Goal: Information Seeking & Learning: Learn about a topic

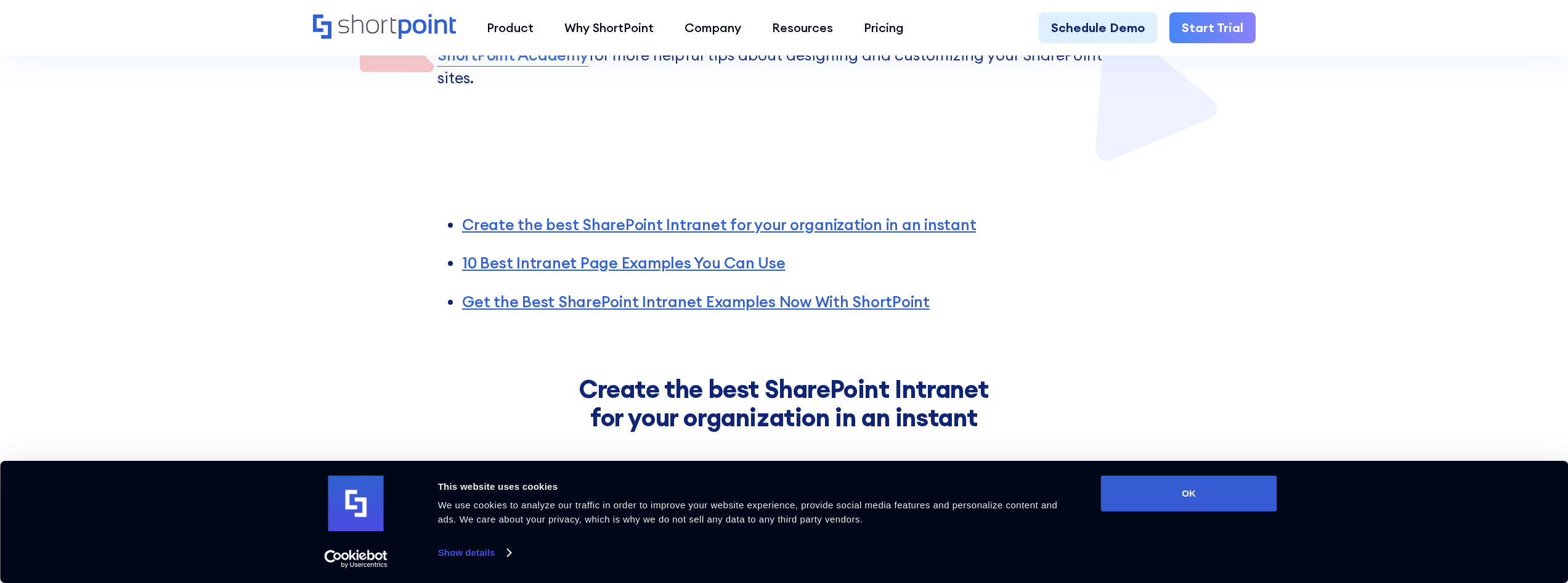
scroll to position [863, 0]
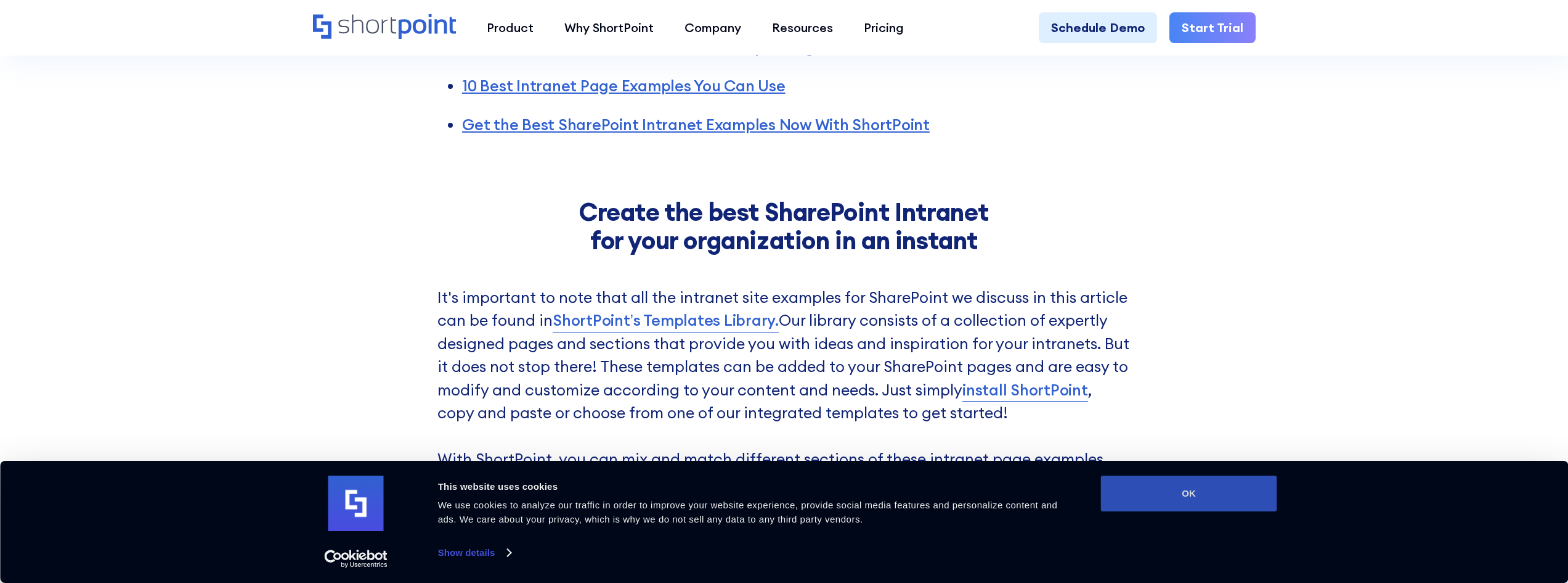
click at [1141, 493] on button "OK" at bounding box center [1189, 494] width 177 height 36
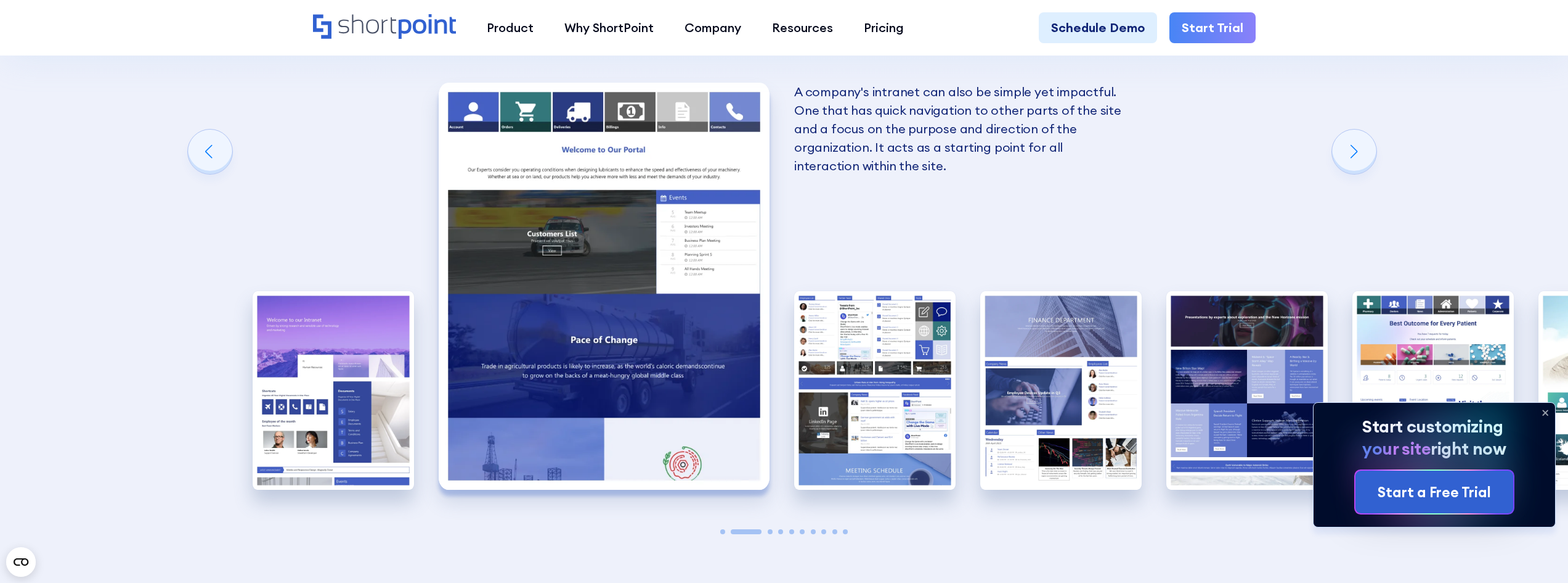
scroll to position [2158, 0]
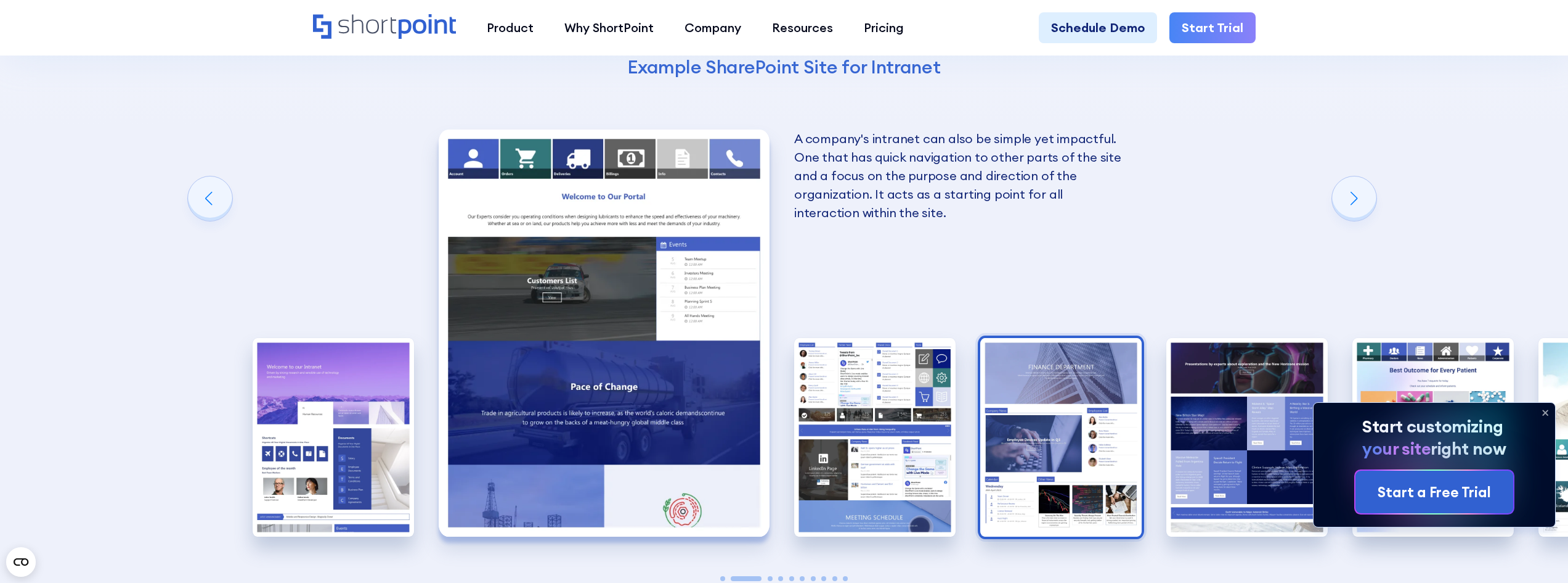
click at [1029, 369] on img "4 / 10" at bounding box center [1061, 437] width 162 height 198
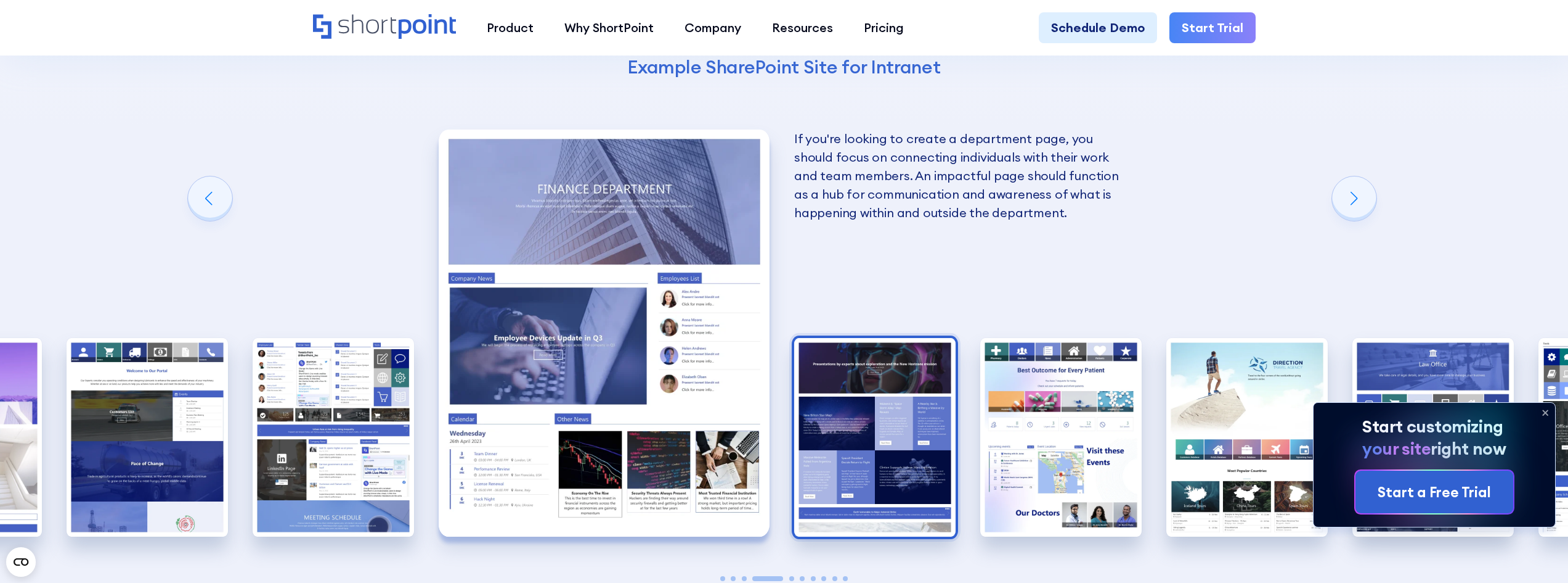
click at [922, 417] on img "5 / 10" at bounding box center [875, 437] width 162 height 198
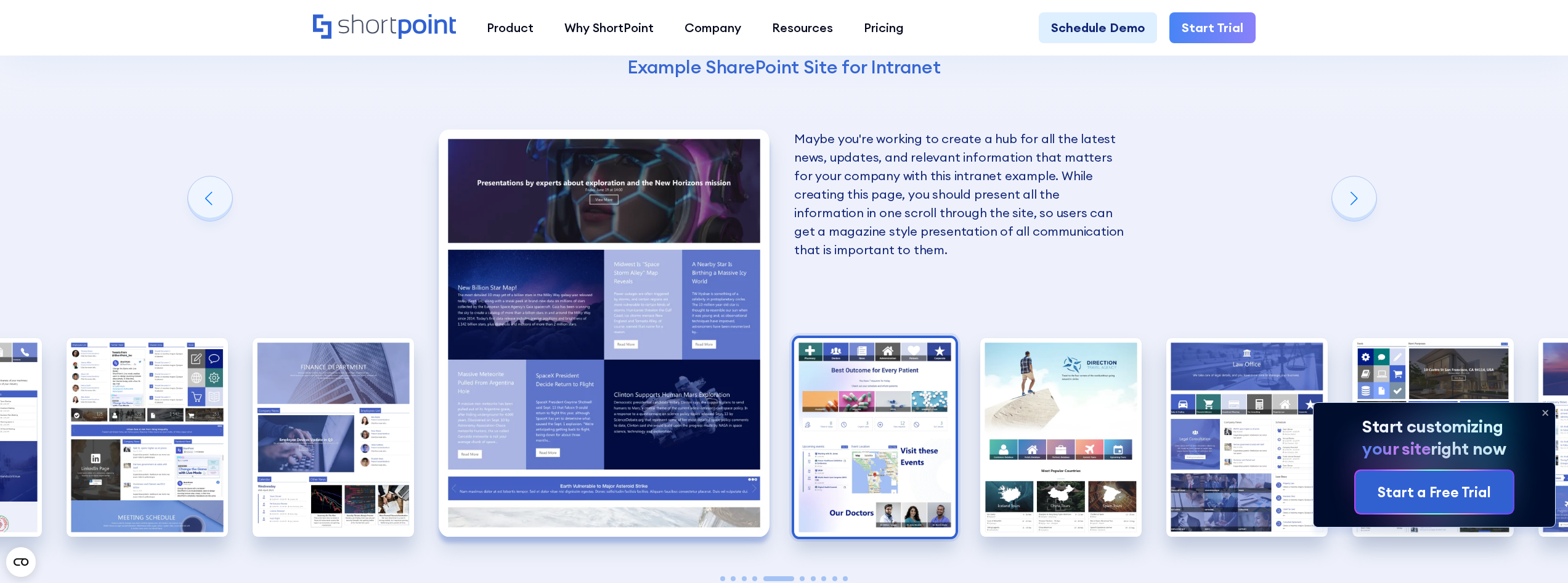
click at [918, 412] on img "6 / 10" at bounding box center [875, 437] width 162 height 198
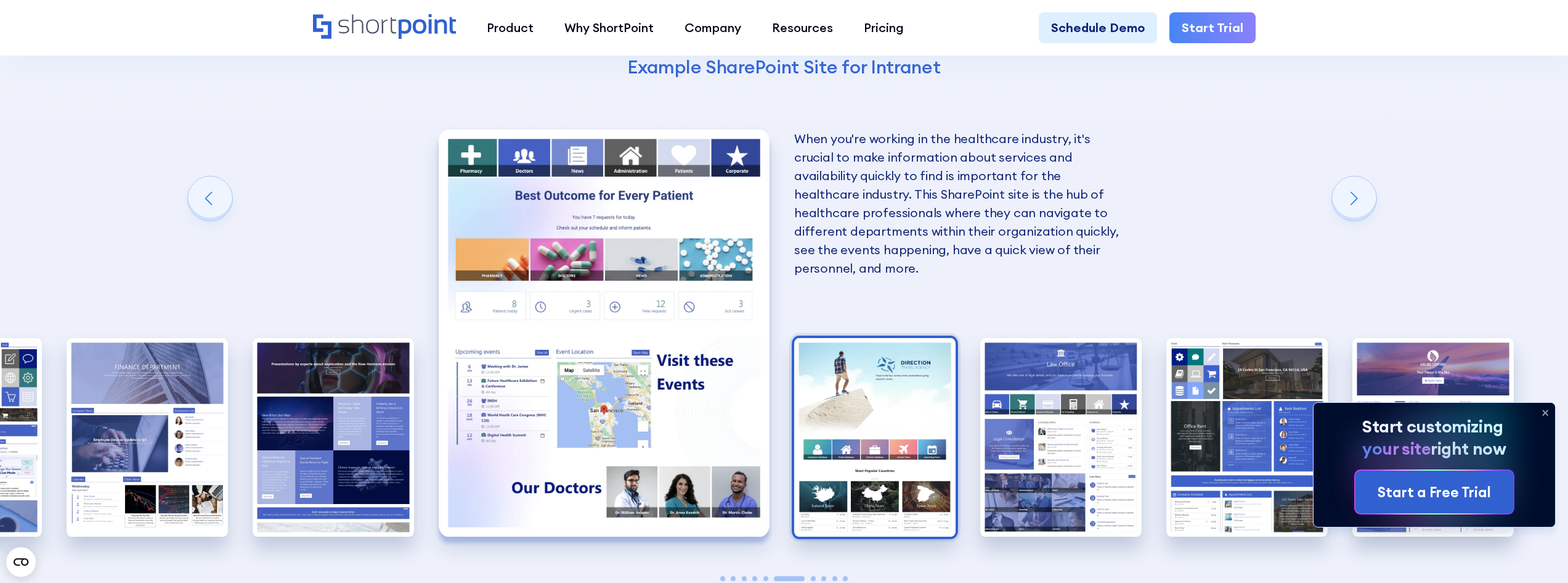
click at [917, 405] on img "7 / 10" at bounding box center [875, 437] width 162 height 198
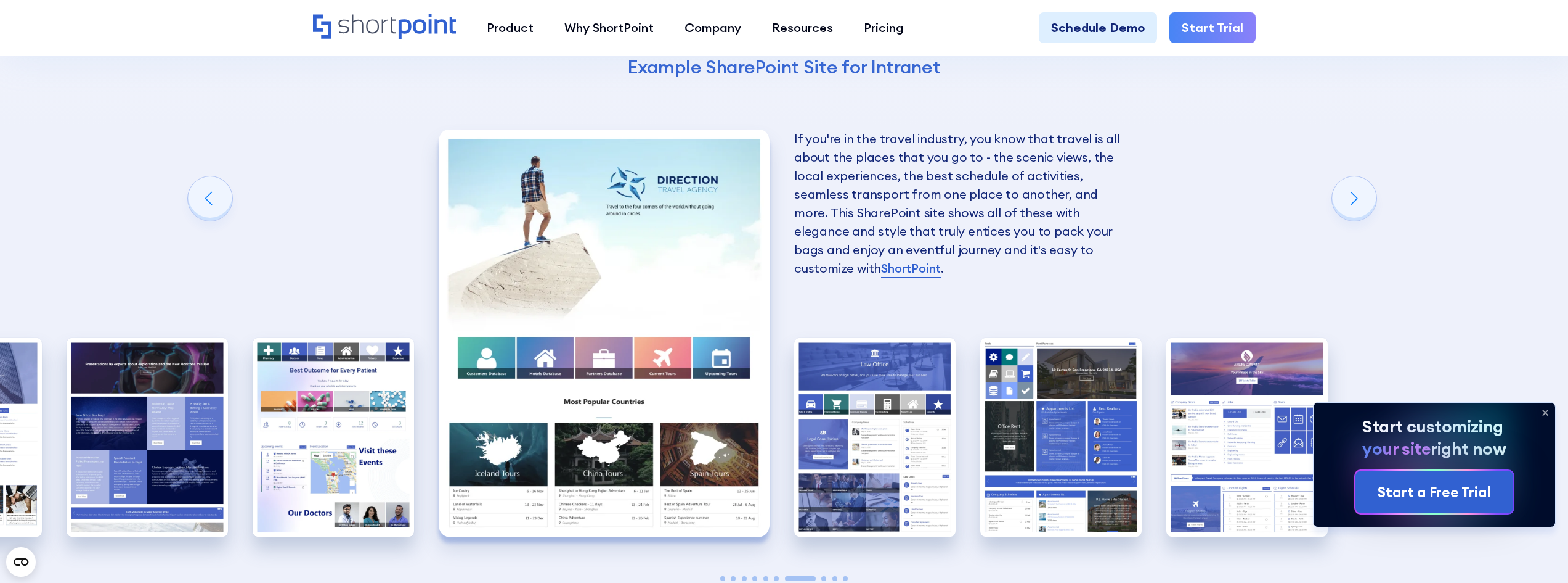
click at [917, 405] on img "8 / 10" at bounding box center [875, 437] width 162 height 198
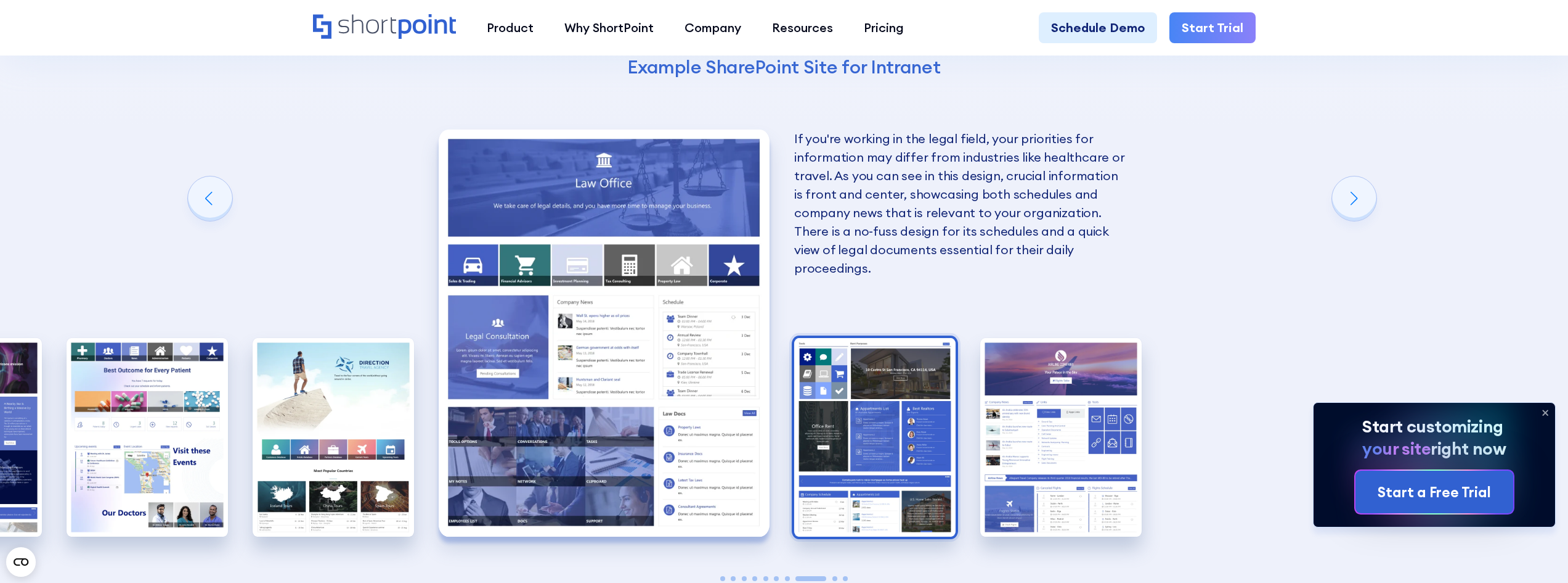
click at [913, 405] on img "9 / 10" at bounding box center [875, 437] width 162 height 198
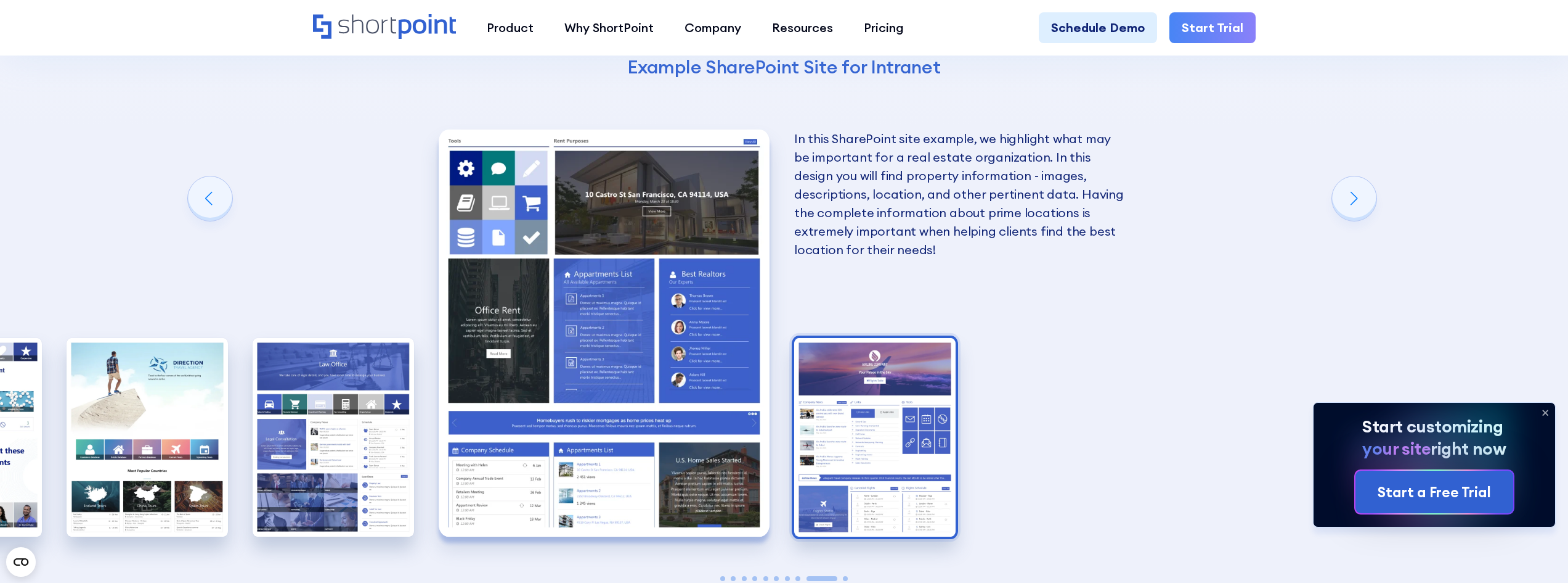
click at [924, 408] on img "10 / 10" at bounding box center [875, 437] width 162 height 198
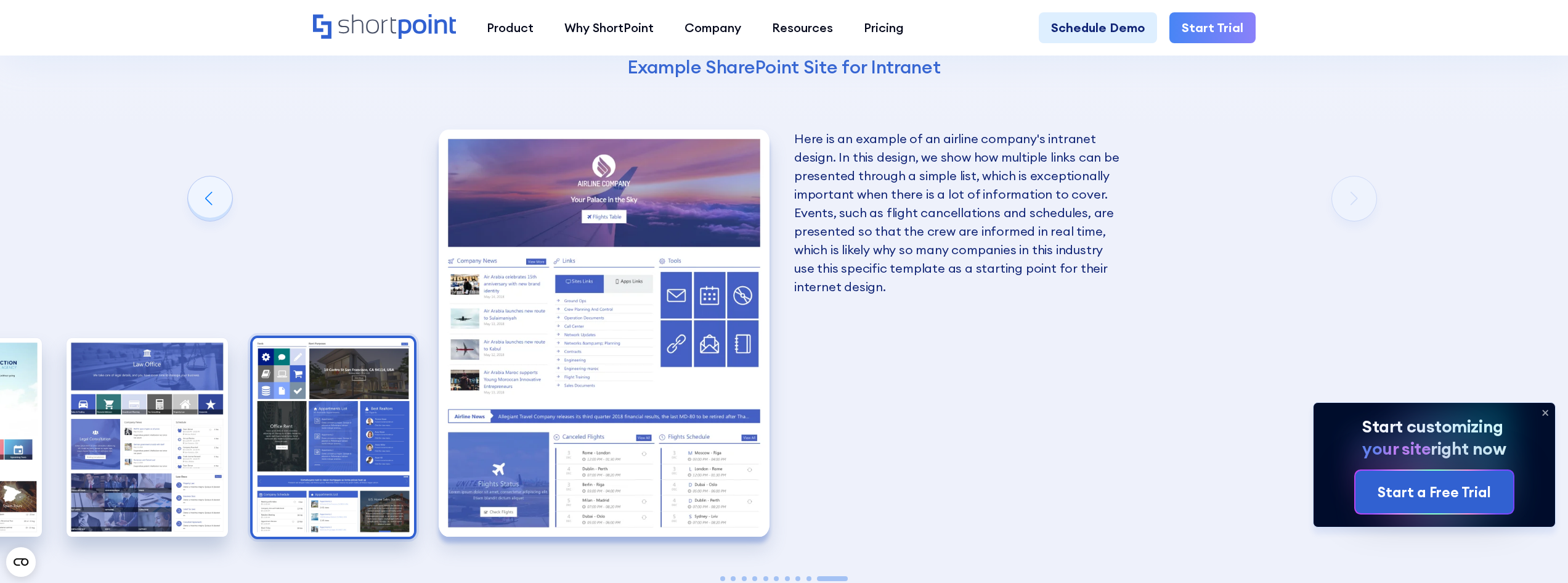
click at [261, 451] on img "9 / 10" at bounding box center [333, 437] width 162 height 198
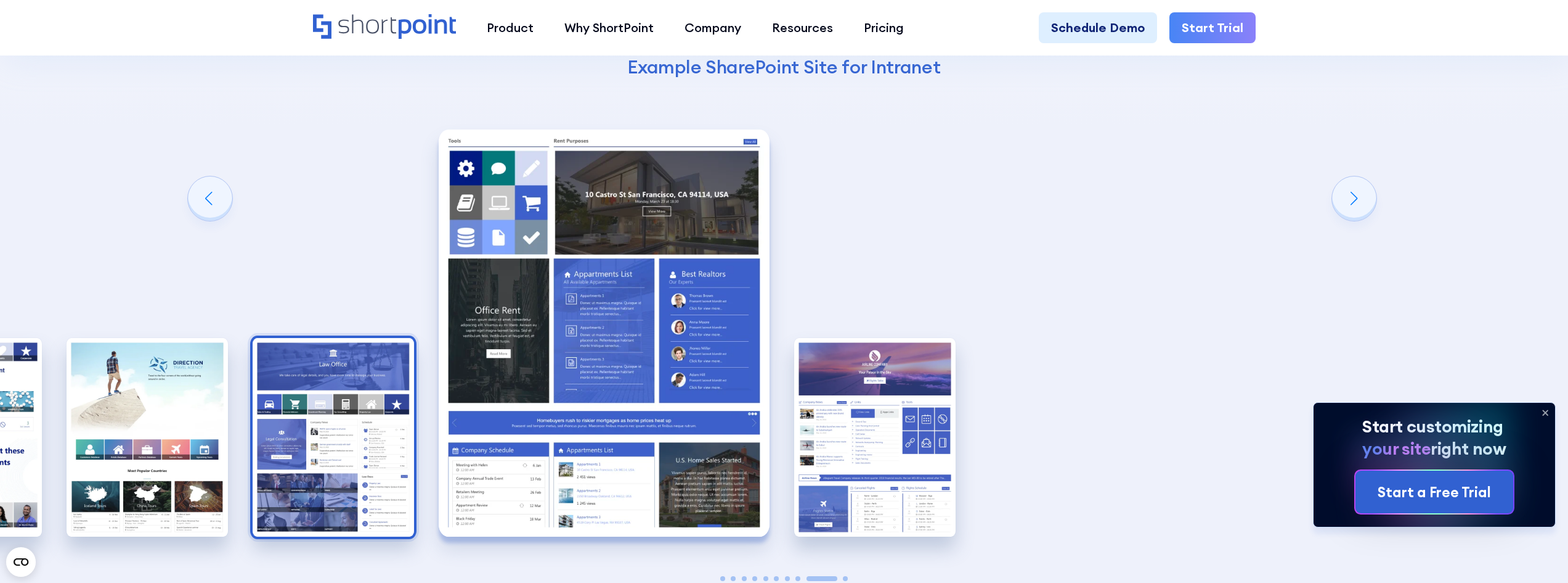
click at [247, 453] on div "10 Best Intranet Page Examples You Can Use Below you will find a series of the …" at bounding box center [784, 212] width 1568 height 1027
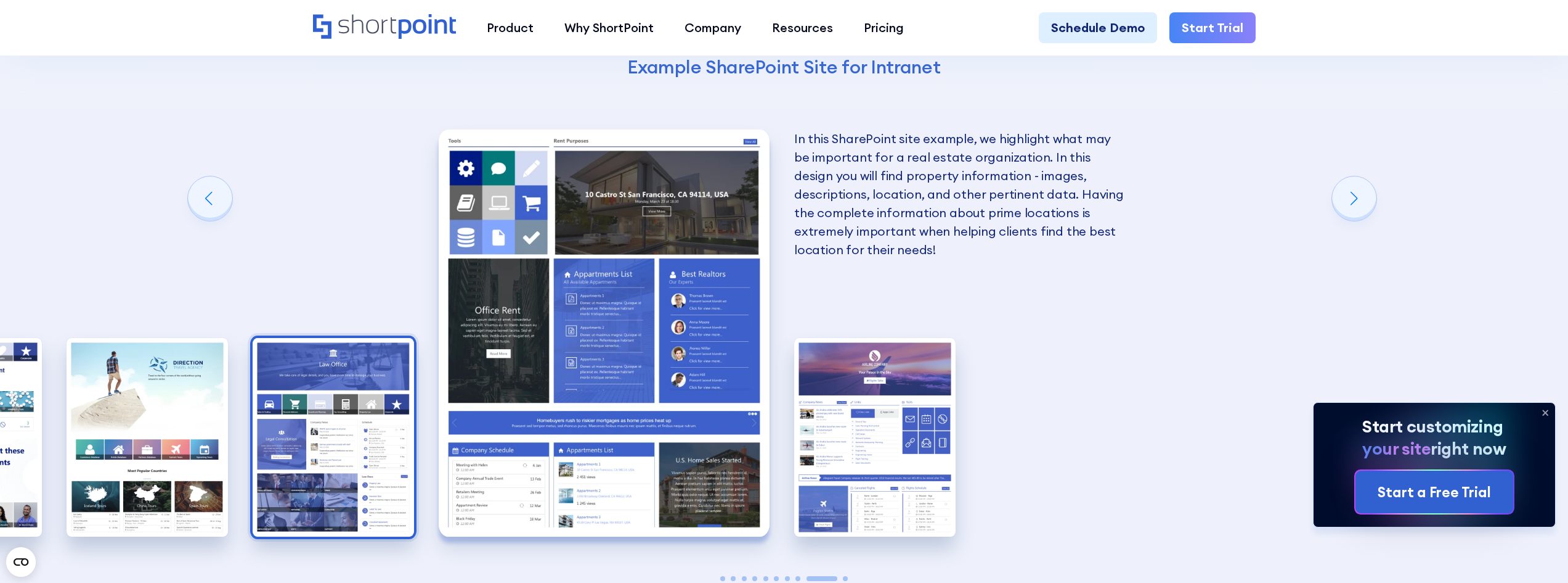
click at [299, 440] on img "8 / 10" at bounding box center [333, 437] width 162 height 198
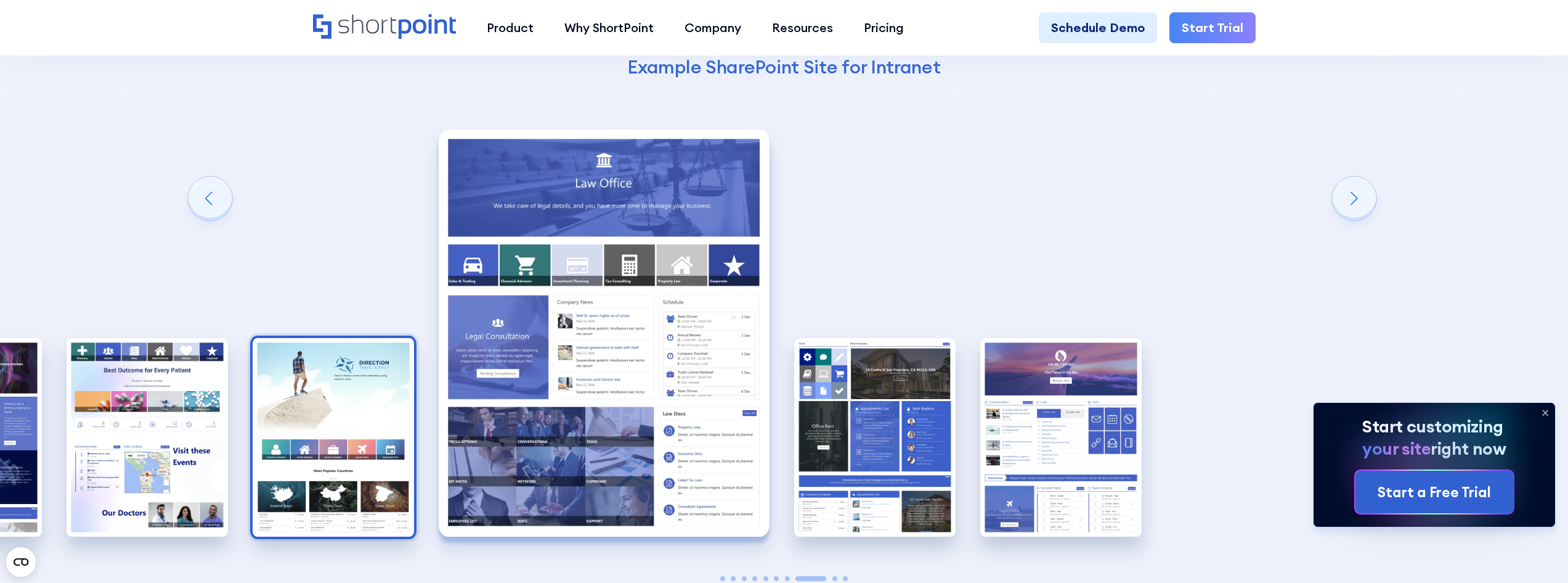
click at [253, 438] on img "7 / 10" at bounding box center [333, 437] width 162 height 198
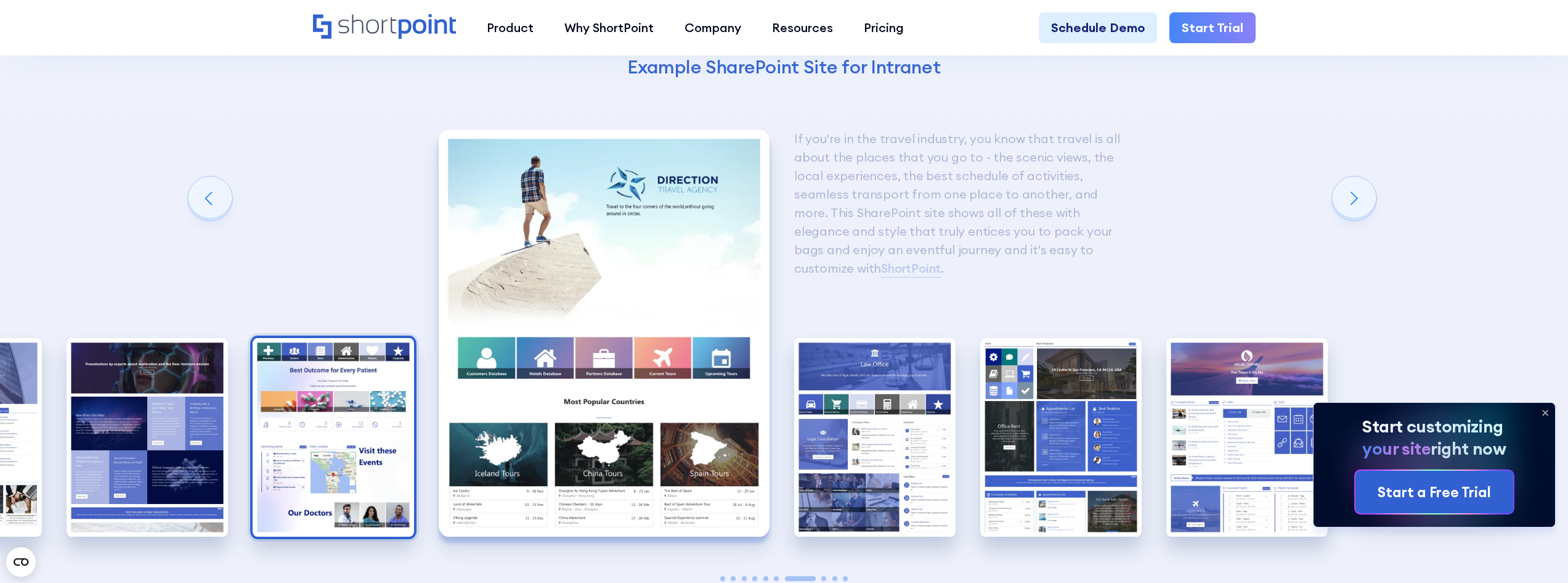
click at [253, 438] on img "6 / 10" at bounding box center [333, 437] width 162 height 198
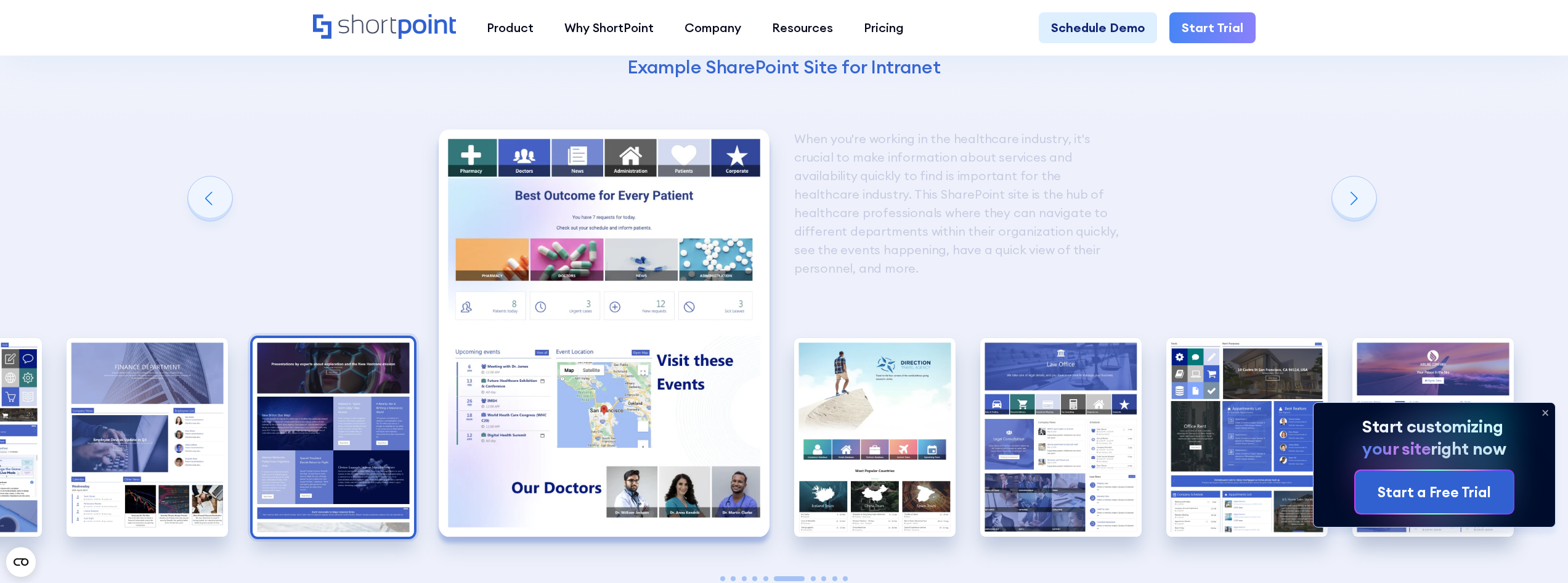
click at [269, 432] on img "5 / 10" at bounding box center [333, 437] width 162 height 198
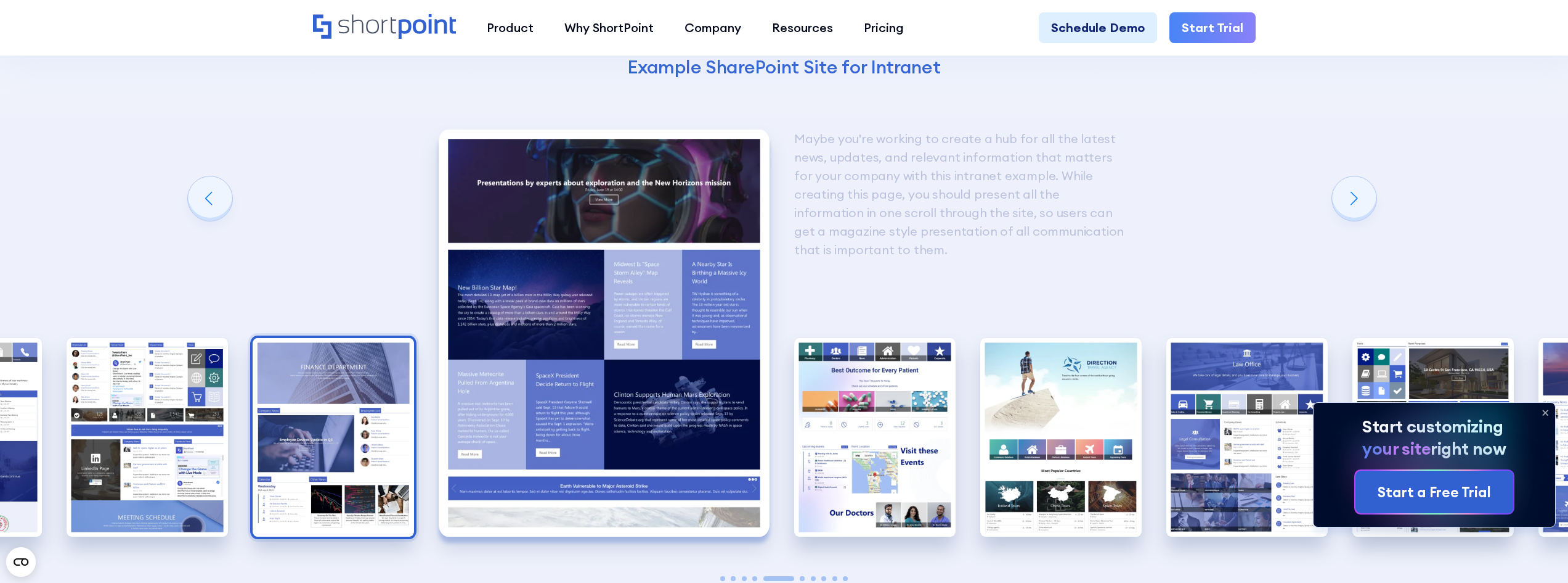
click at [269, 432] on img "4 / 10" at bounding box center [333, 437] width 162 height 198
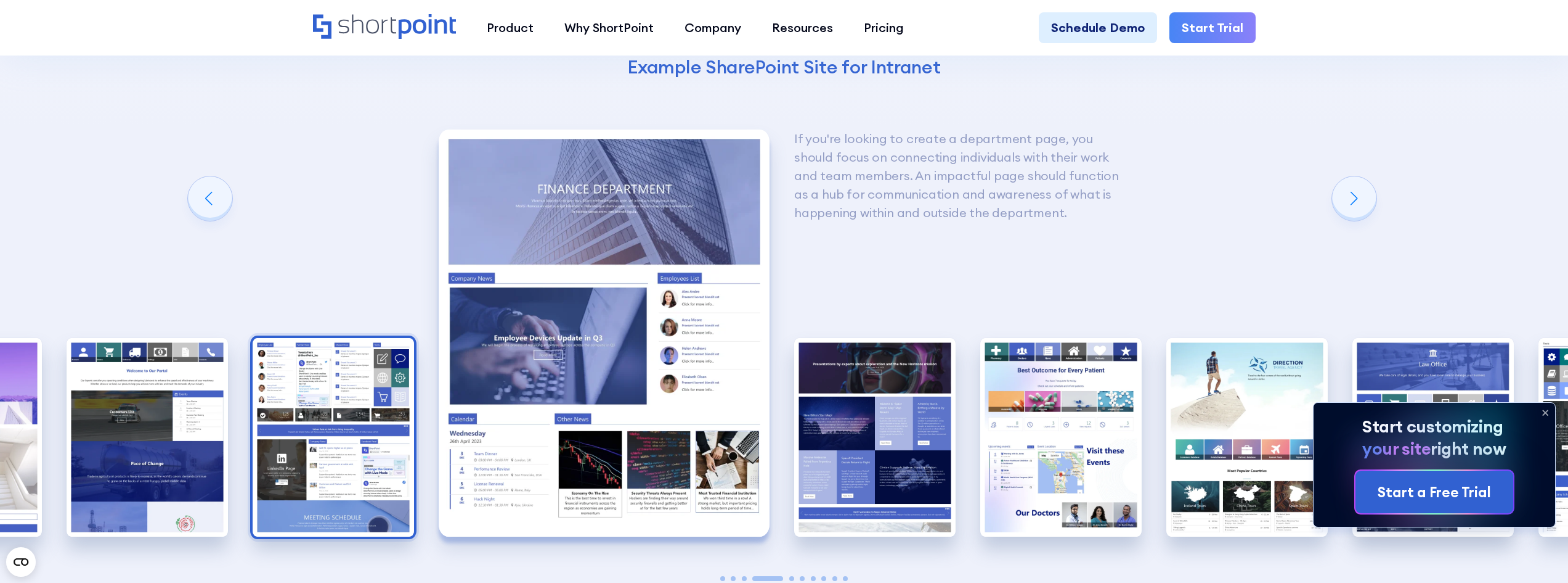
click at [264, 427] on img "3 / 10" at bounding box center [333, 437] width 162 height 198
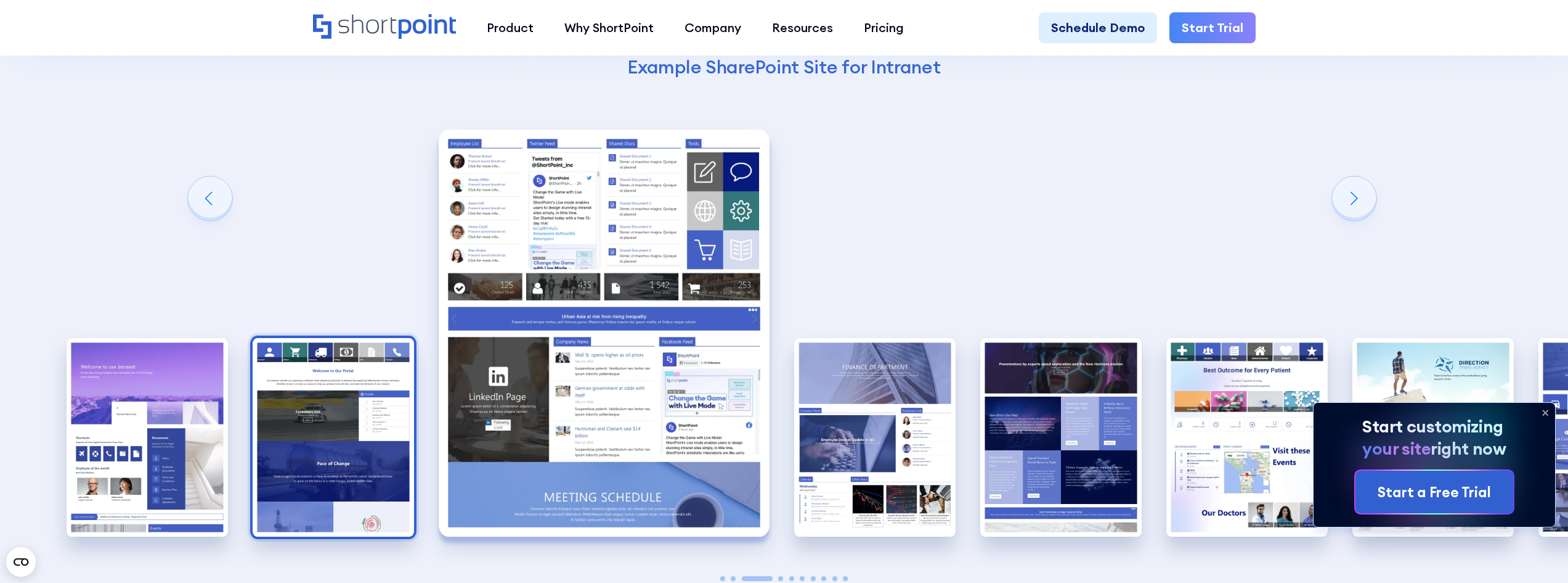
click at [260, 426] on img "2 / 10" at bounding box center [333, 437] width 162 height 198
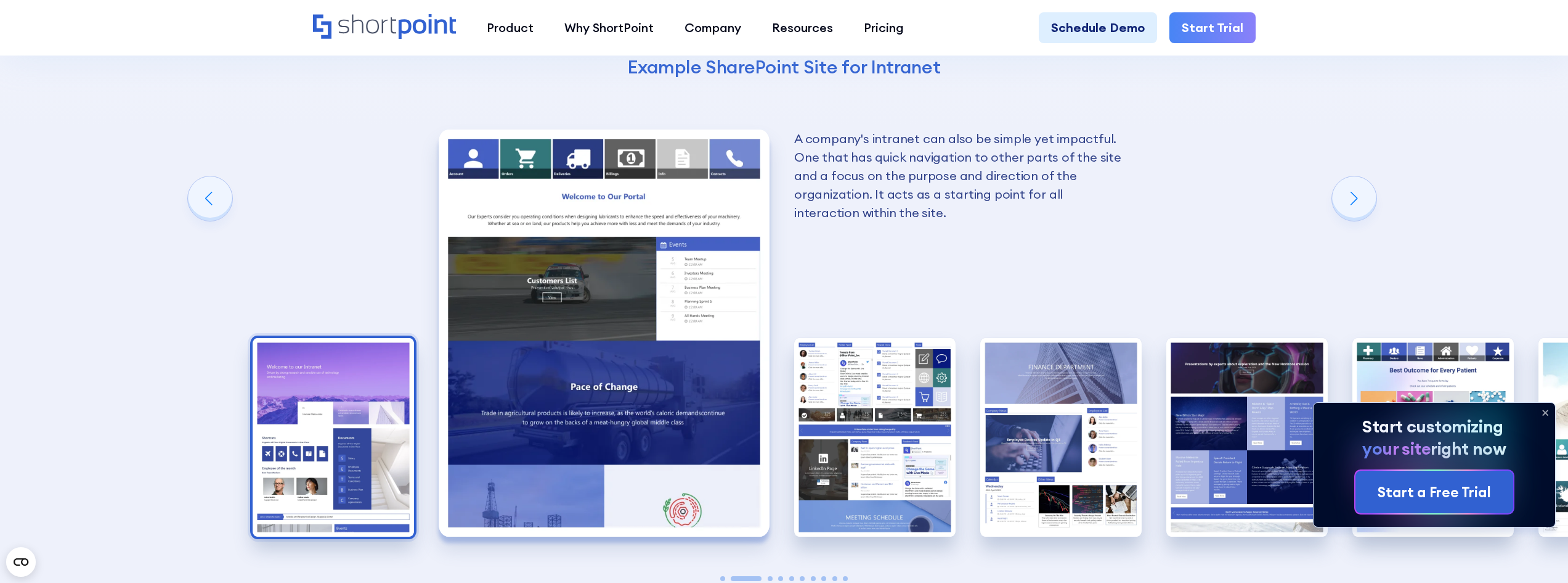
click at [254, 426] on img "1 / 10" at bounding box center [333, 437] width 162 height 198
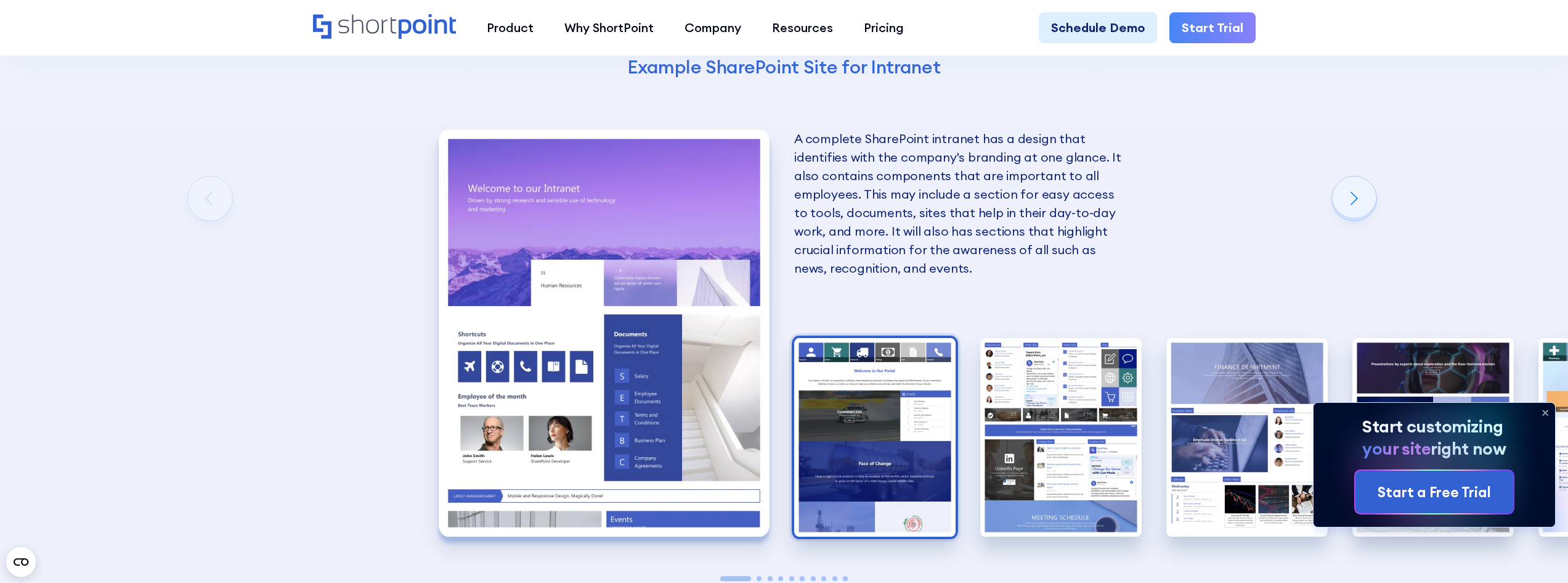
click at [876, 453] on img "2 / 10" at bounding box center [875, 437] width 162 height 198
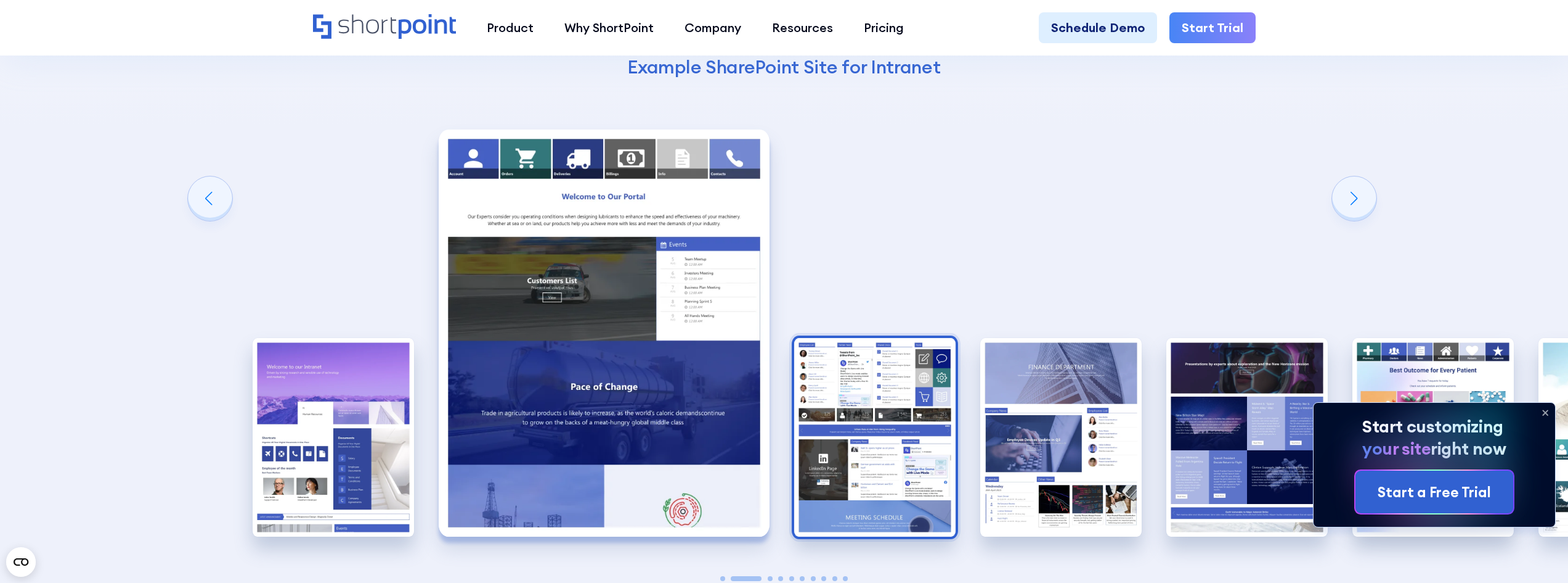
click at [917, 437] on img "3 / 10" at bounding box center [875, 437] width 162 height 198
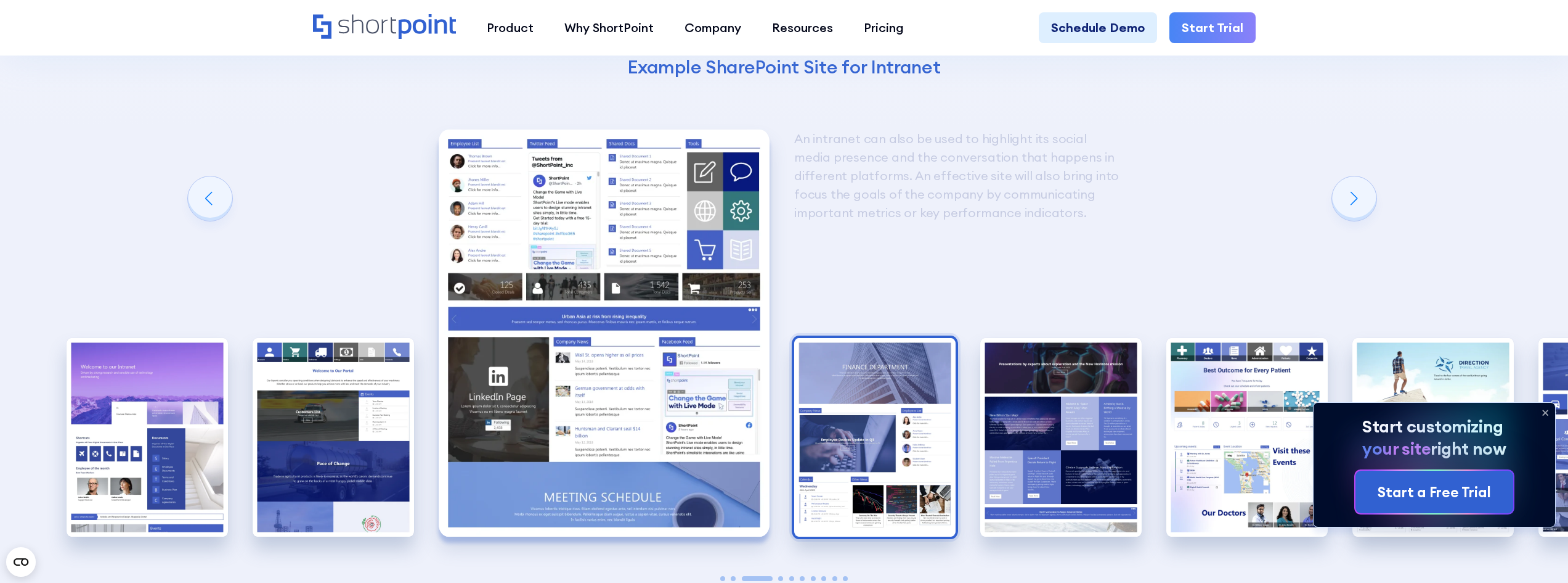
click at [927, 433] on img "4 / 10" at bounding box center [875, 437] width 162 height 198
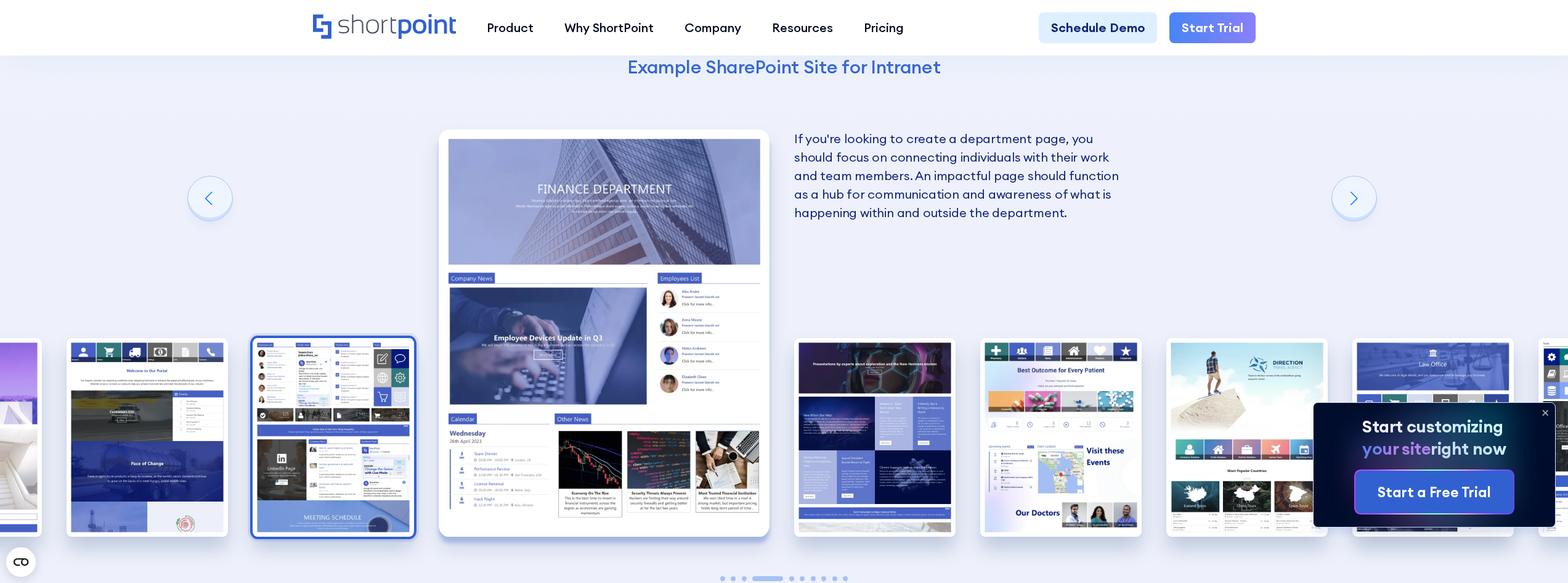
click at [387, 421] on img "3 / 10" at bounding box center [333, 437] width 162 height 198
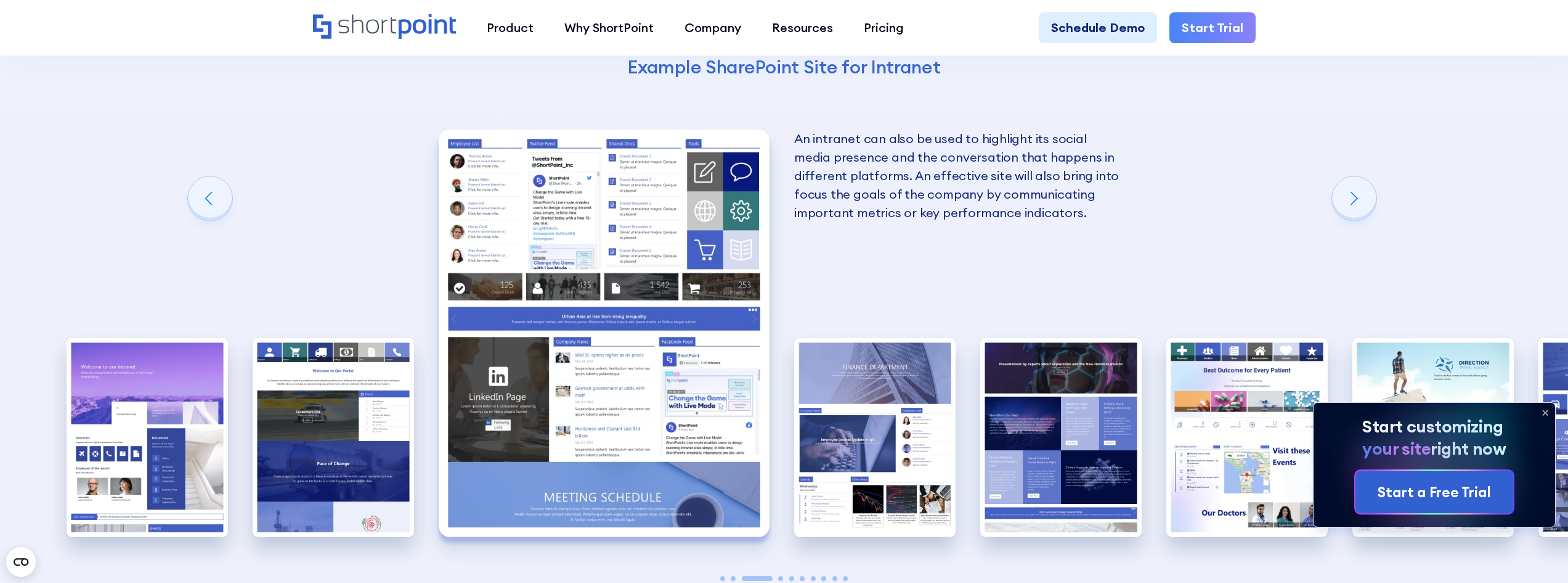
click at [616, 410] on img "3 / 10" at bounding box center [604, 333] width 331 height 407
click at [1448, 145] on div "10 Best Intranet Page Examples You Can Use Below you will find a series of the …" at bounding box center [784, 212] width 1568 height 1027
